Goal: Check status: Check status

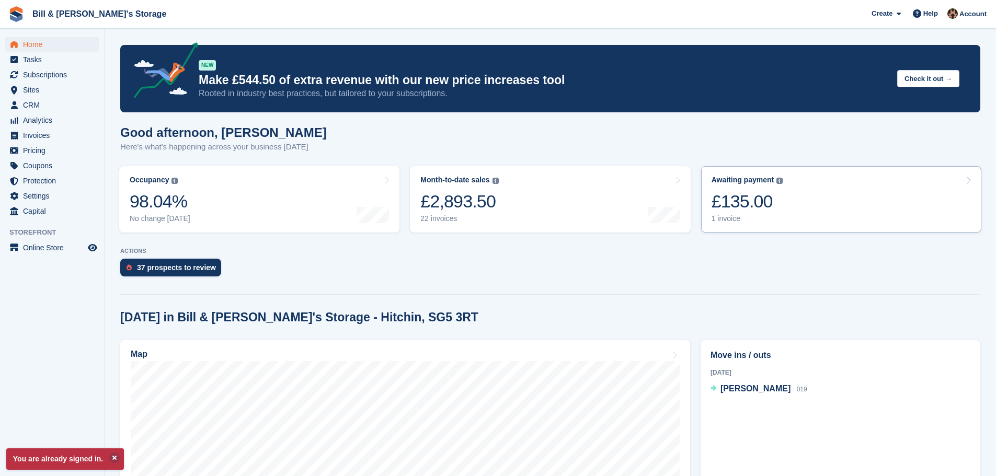
click at [767, 181] on div "Awaiting payment" at bounding box center [743, 180] width 63 height 9
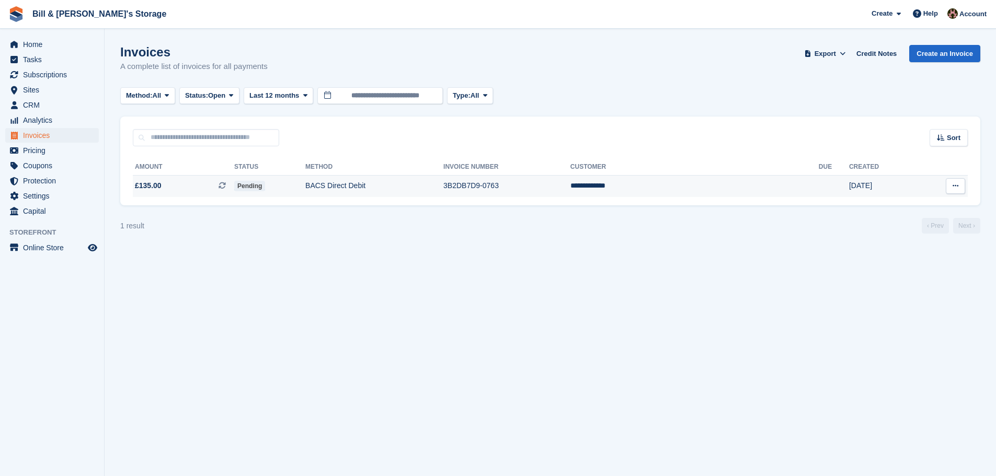
click at [749, 197] on td "**********" at bounding box center [694, 186] width 248 height 22
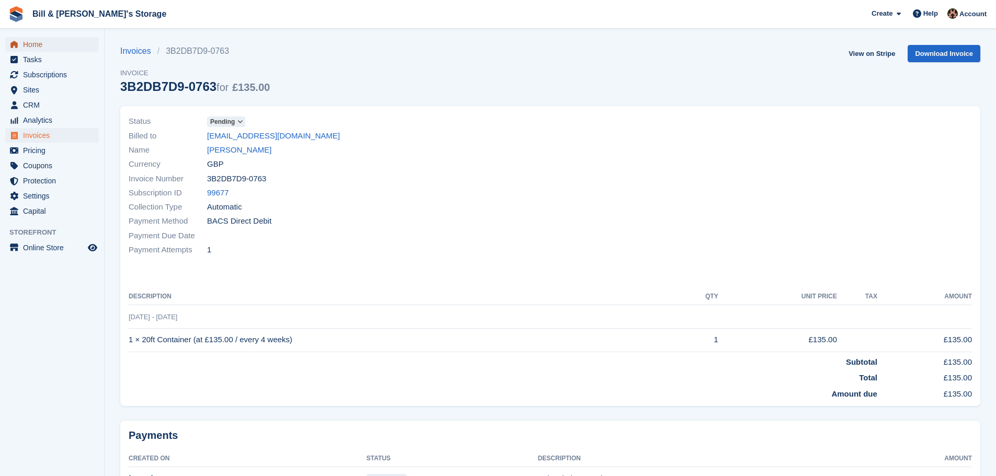
click at [29, 48] on span "Home" at bounding box center [54, 44] width 63 height 15
